Goal: Check status: Check status

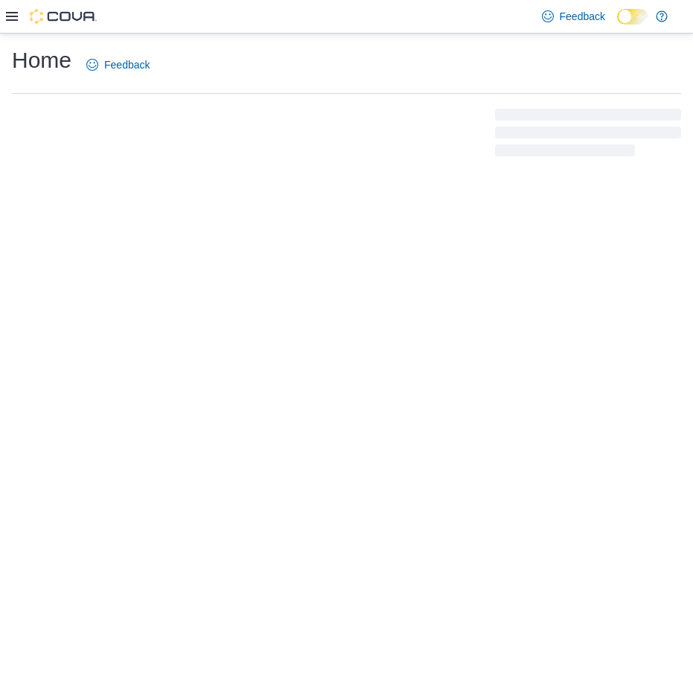
click at [15, 18] on icon at bounding box center [12, 16] width 12 height 12
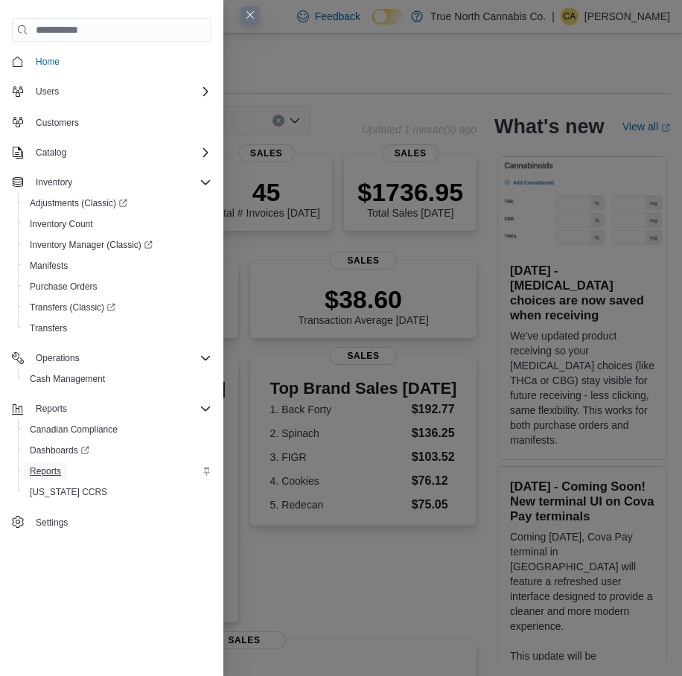
click at [37, 470] on span "Reports" at bounding box center [45, 471] width 31 height 12
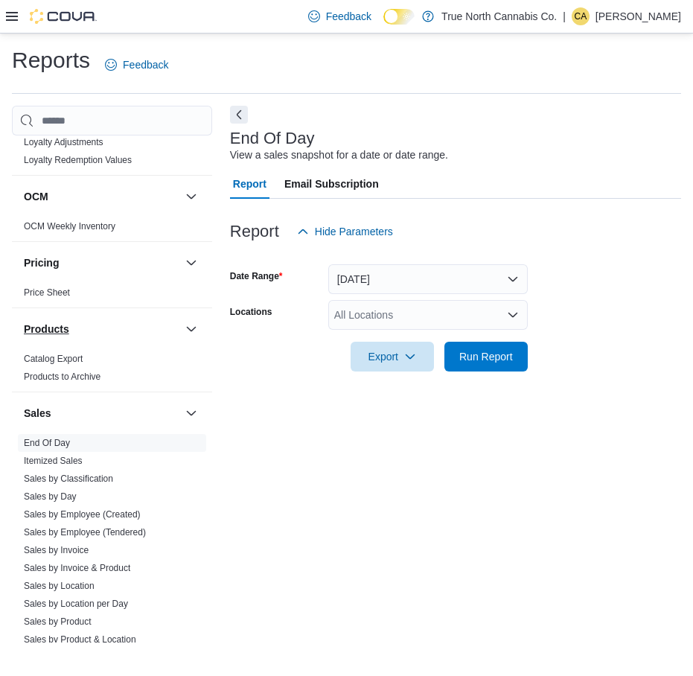
scroll to position [780, 0]
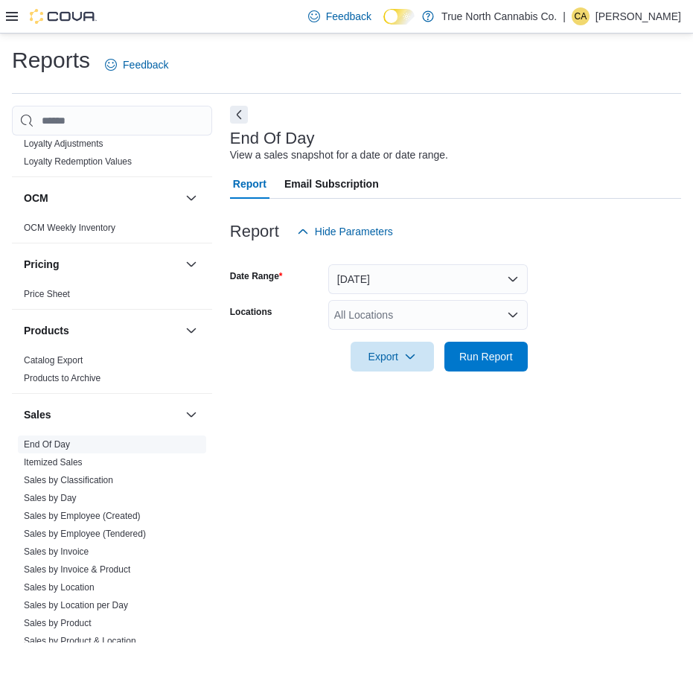
click at [47, 447] on link "End Of Day" at bounding box center [47, 444] width 46 height 10
click at [371, 273] on button "Today" at bounding box center [428, 279] width 200 height 30
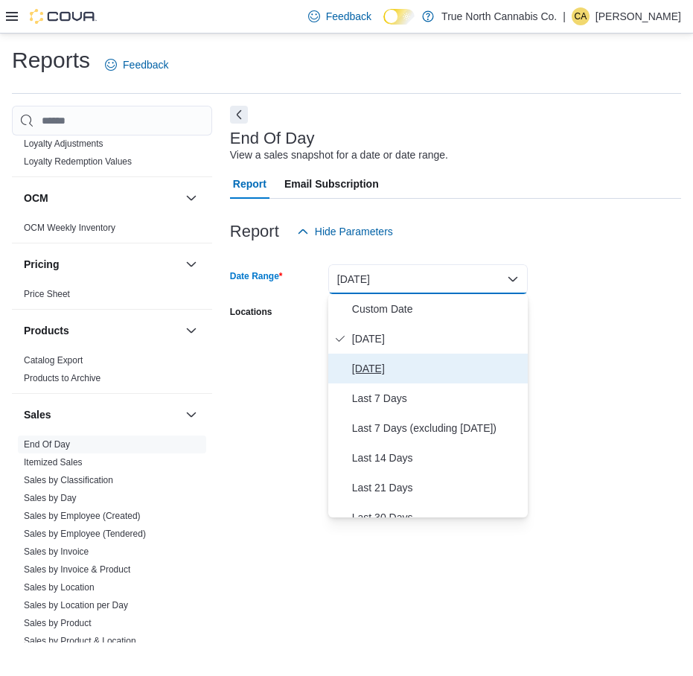
click at [380, 369] on span "Yesterday" at bounding box center [437, 369] width 170 height 18
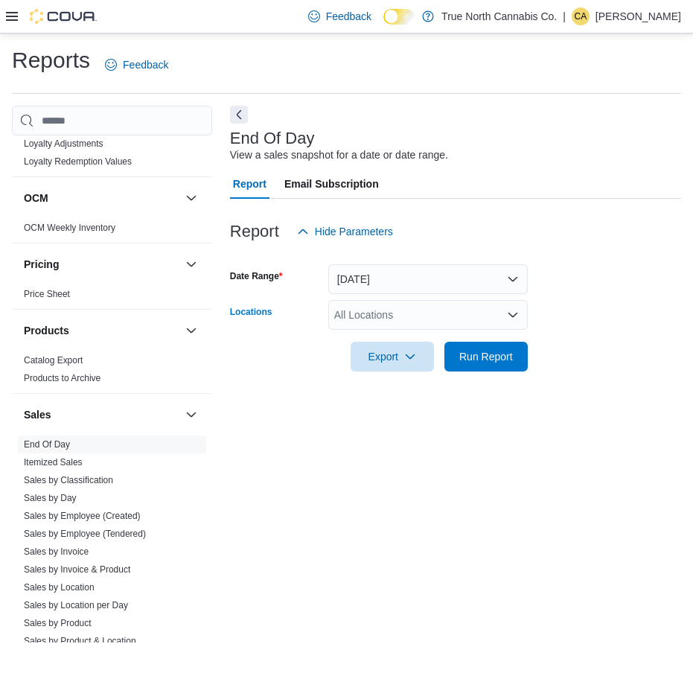
click at [430, 319] on div "All Locations" at bounding box center [428, 315] width 200 height 30
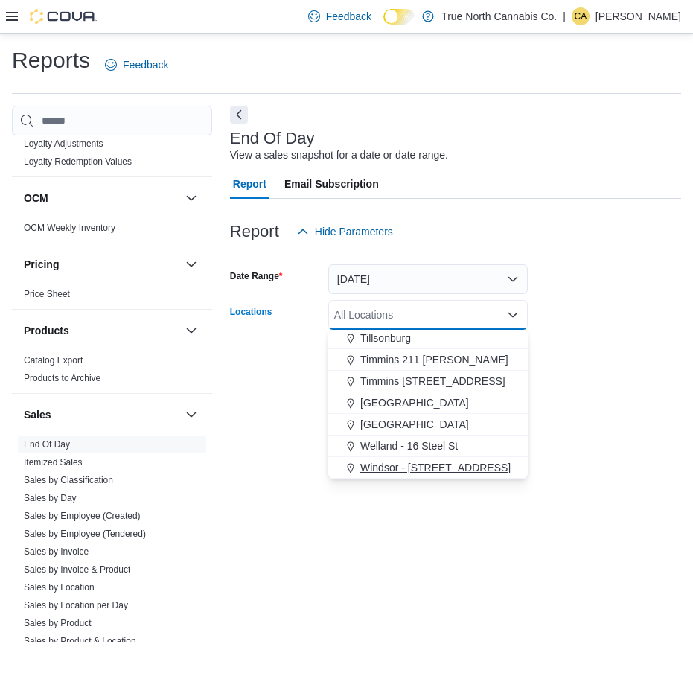
click at [421, 477] on button "Windsor - 1368 Ottawa st" at bounding box center [428, 468] width 200 height 22
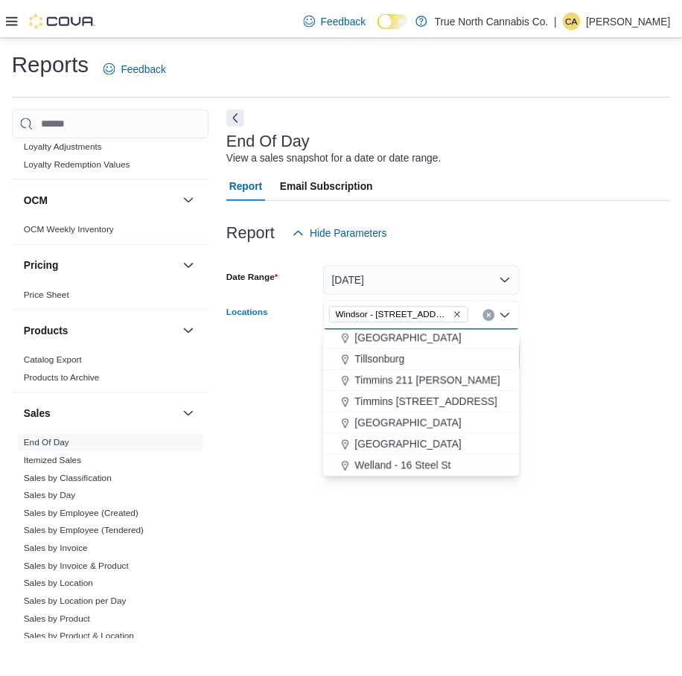
scroll to position [1082, 0]
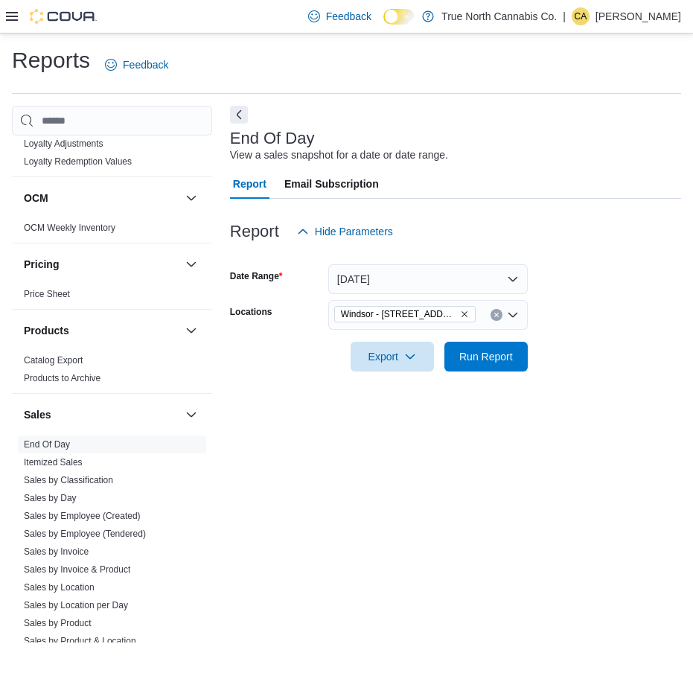
click at [667, 391] on div "End Of Day View a sales snapshot for a date or date range. Report Email Subscri…" at bounding box center [455, 374] width 451 height 537
click at [515, 360] on span "Run Report" at bounding box center [486, 356] width 66 height 30
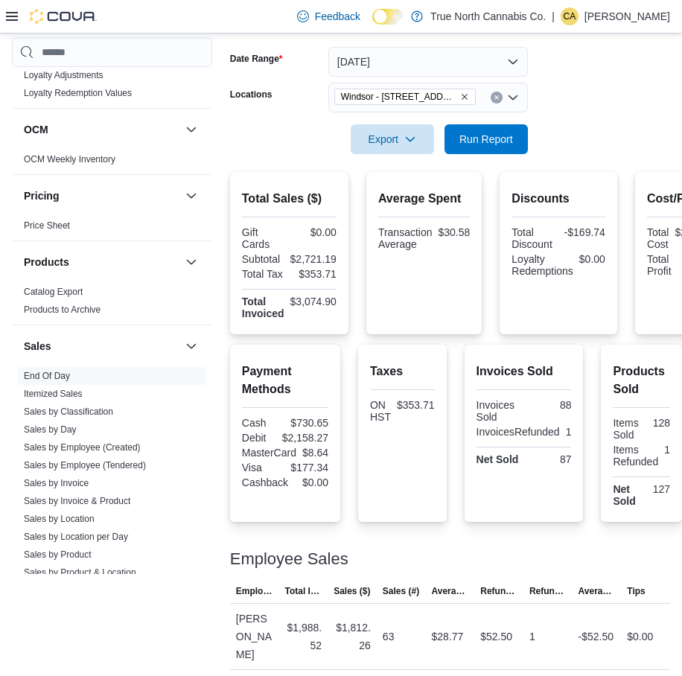
scroll to position [223, 0]
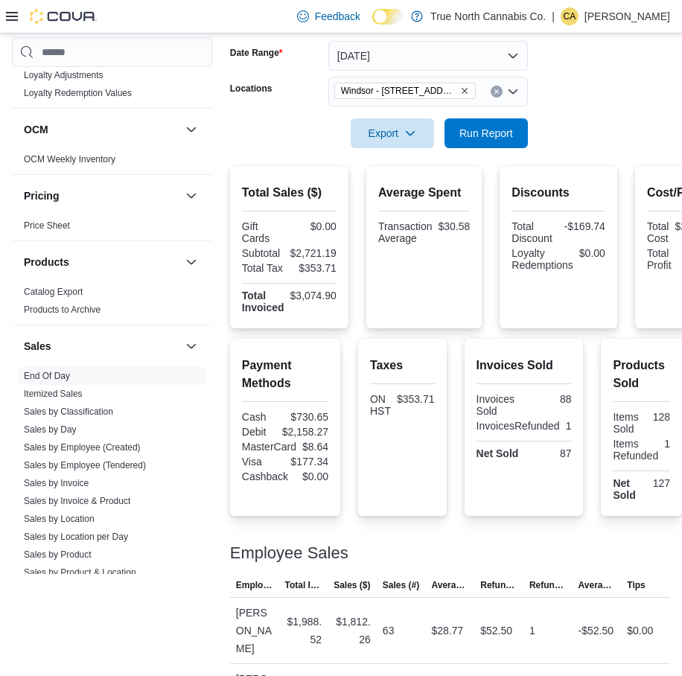
click at [310, 415] on div "$730.65" at bounding box center [308, 417] width 40 height 12
copy div "730.65"
